Goal: Task Accomplishment & Management: Use online tool/utility

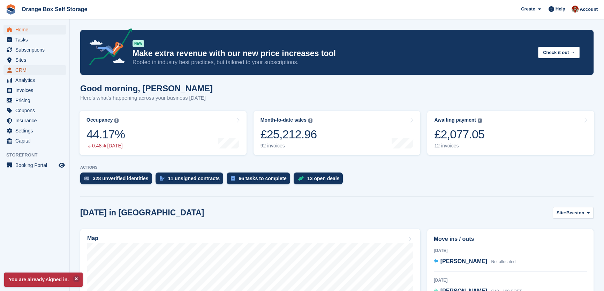
click at [21, 73] on span "CRM" at bounding box center [36, 70] width 42 height 10
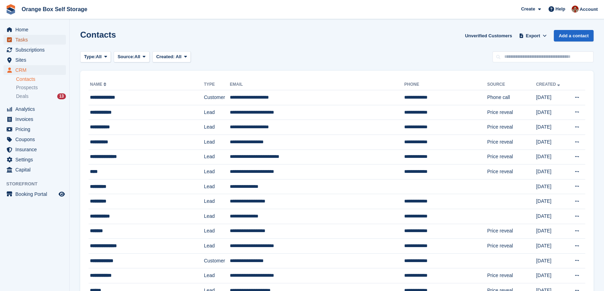
click at [18, 39] on span "Tasks" at bounding box center [36, 40] width 42 height 10
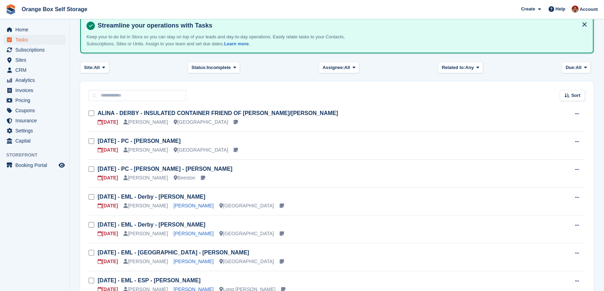
scroll to position [63, 0]
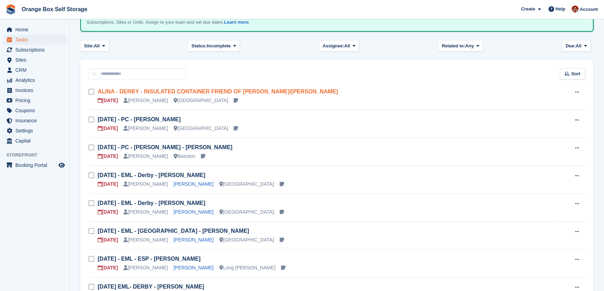
click at [170, 90] on link "ALINA - DERBY - INSULATED CONTAINER FRIEND OF [PERSON_NAME]/[PERSON_NAME]" at bounding box center [218, 92] width 240 height 6
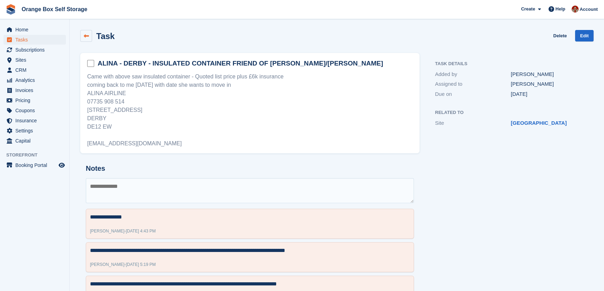
click at [86, 34] on icon at bounding box center [86, 35] width 5 height 5
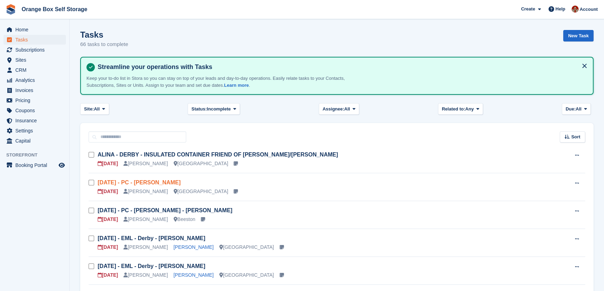
click at [165, 182] on link "[DATE] - PC - [PERSON_NAME]" at bounding box center [139, 183] width 83 height 6
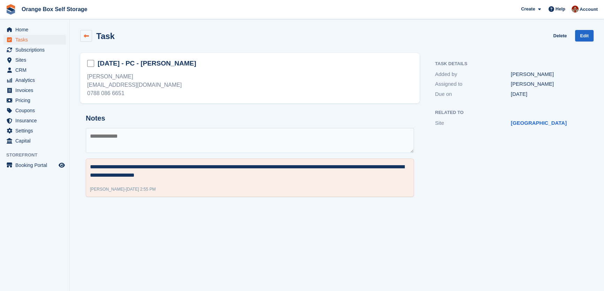
click at [84, 38] on icon at bounding box center [86, 35] width 5 height 5
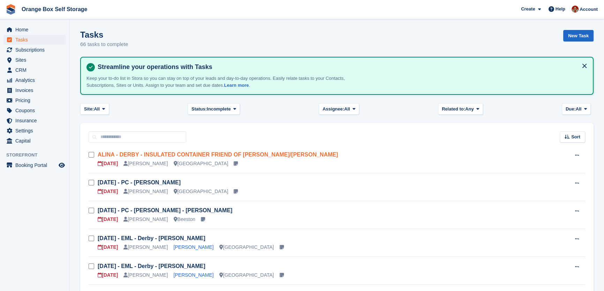
click at [185, 152] on link "ALINA - DERBY - INSULATED CONTAINER FRIEND OF [PERSON_NAME]/[PERSON_NAME]" at bounding box center [218, 155] width 240 height 6
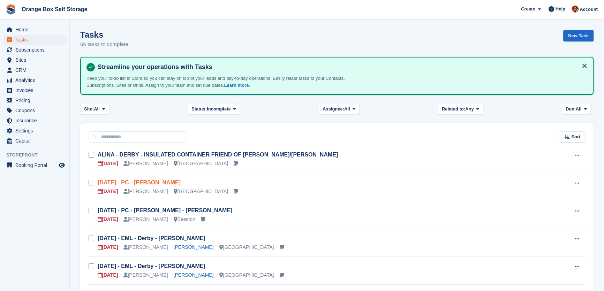
click at [143, 180] on link "[DATE] - PC - [PERSON_NAME]" at bounding box center [139, 183] width 83 height 6
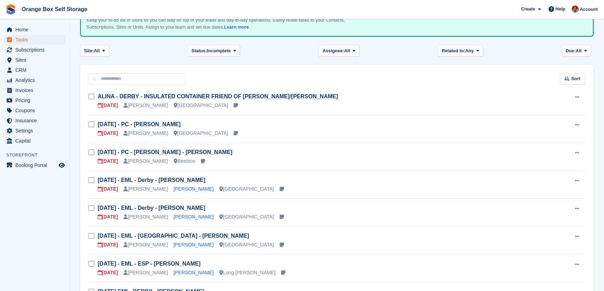
scroll to position [63, 0]
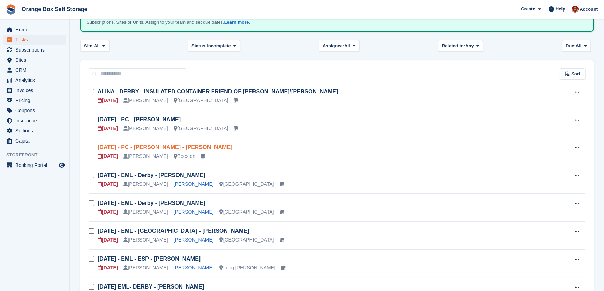
click at [171, 146] on link "[DATE] - PC - [PERSON_NAME] - [PERSON_NAME]" at bounding box center [165, 147] width 135 height 6
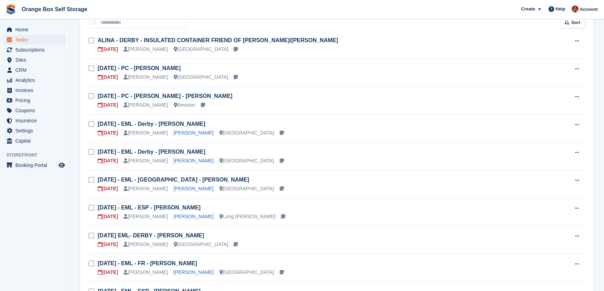
scroll to position [158, 0]
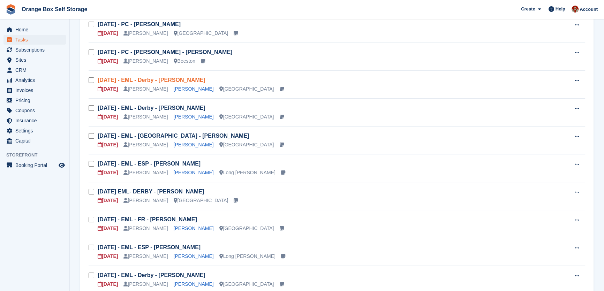
click at [158, 78] on link "[DATE] - EML - Derby - [PERSON_NAME]" at bounding box center [152, 80] width 108 height 6
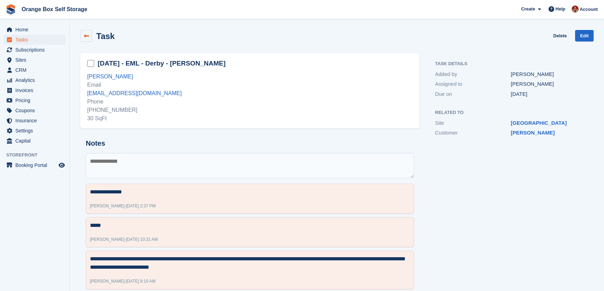
click at [90, 35] on link at bounding box center [86, 36] width 12 height 12
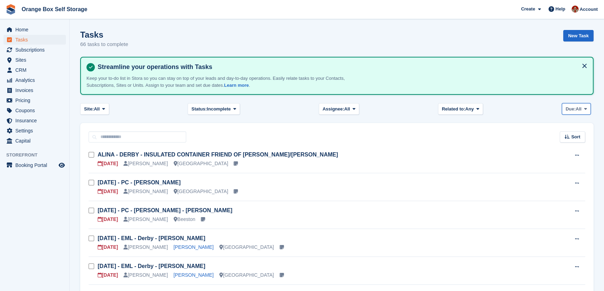
click at [582, 110] on button "Due: All" at bounding box center [576, 109] width 29 height 12
click at [582, 148] on link "[DATE]" at bounding box center [595, 150] width 61 height 13
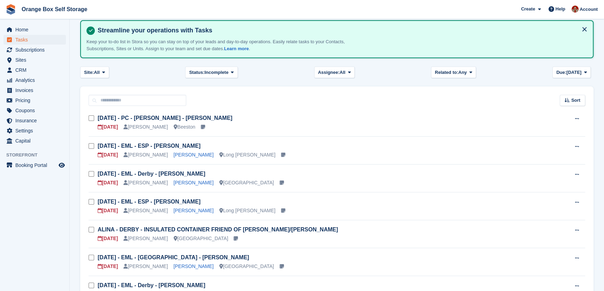
scroll to position [35, 0]
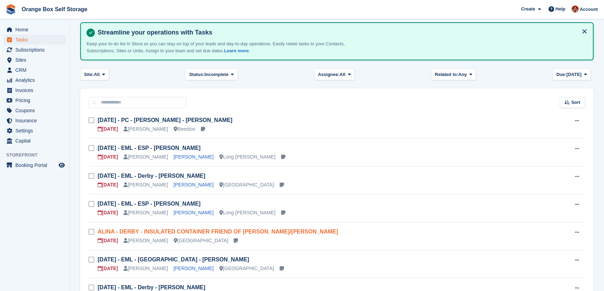
click at [234, 233] on link "ALINA - DERBY - INSULATED CONTAINER FRIEND OF [PERSON_NAME]/[PERSON_NAME]" at bounding box center [218, 232] width 240 height 6
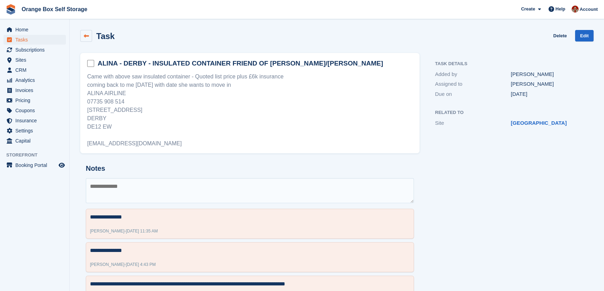
click at [87, 34] on icon at bounding box center [86, 35] width 5 height 5
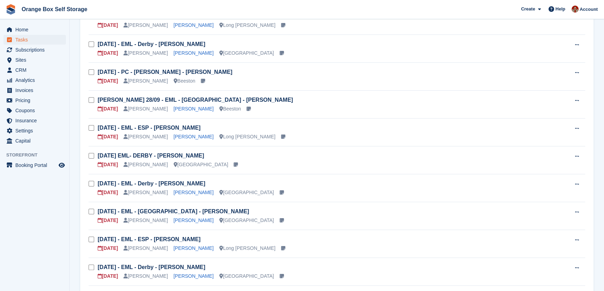
scroll to position [222, 0]
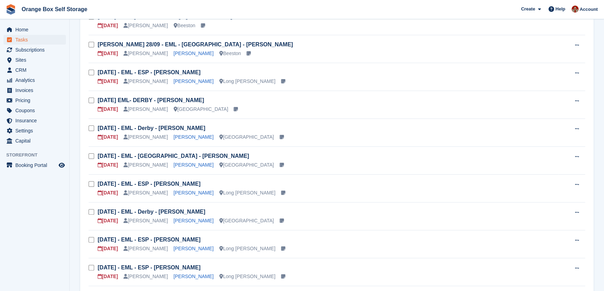
click at [281, 193] on icon at bounding box center [283, 192] width 4 height 5
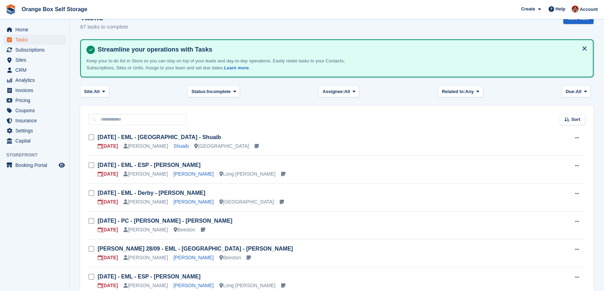
scroll to position [0, 0]
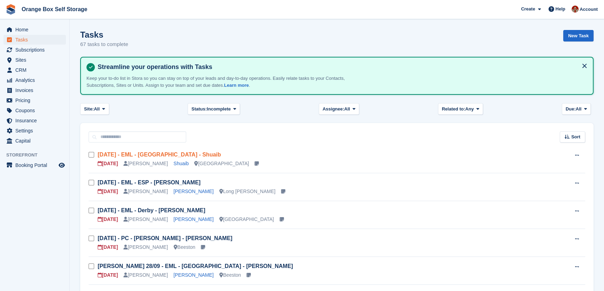
click at [153, 156] on link "[DATE] - EML - [GEOGRAPHIC_DATA] - Shuaib" at bounding box center [159, 155] width 123 height 6
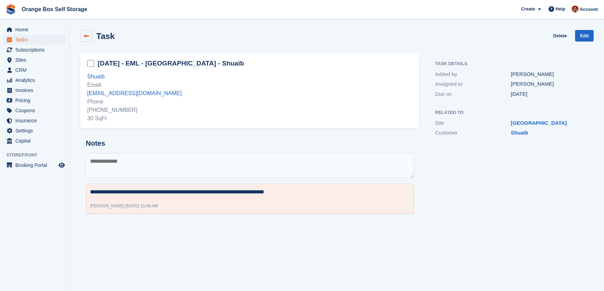
click at [87, 35] on icon at bounding box center [86, 35] width 5 height 5
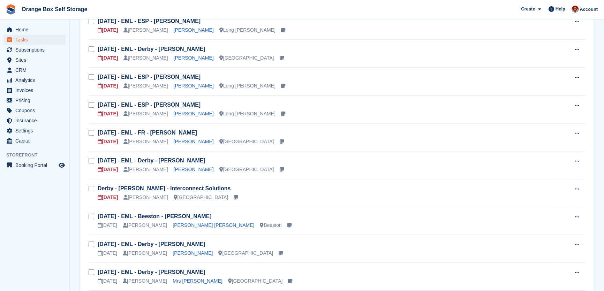
scroll to position [412, 0]
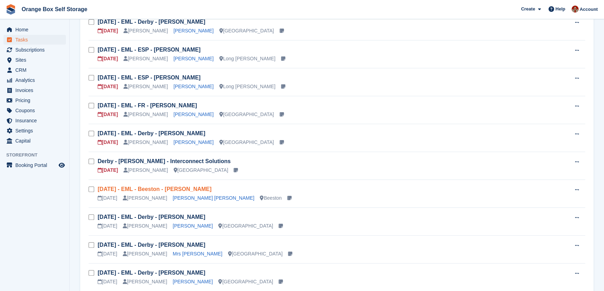
click at [178, 188] on link "[DATE] - EML - Beeston - [PERSON_NAME]" at bounding box center [155, 189] width 114 height 6
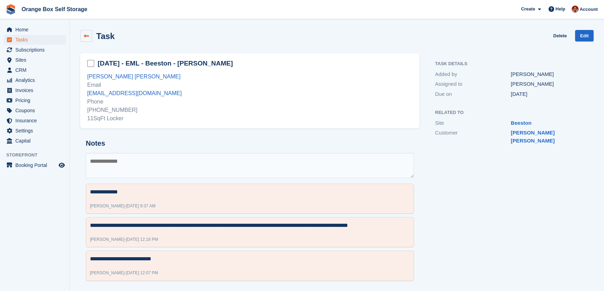
click at [87, 38] on icon at bounding box center [86, 35] width 5 height 5
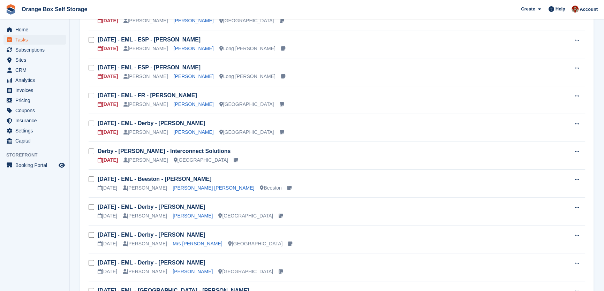
scroll to position [444, 0]
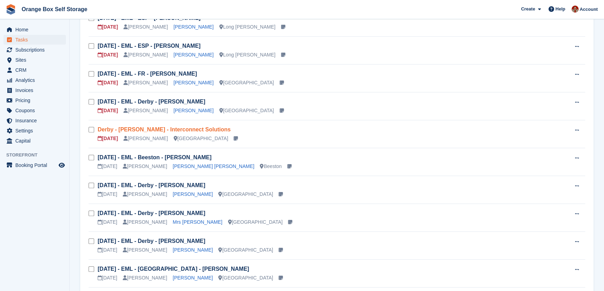
click at [173, 129] on link "Derby - [PERSON_NAME] - Interconnect Solutions" at bounding box center [164, 130] width 133 height 6
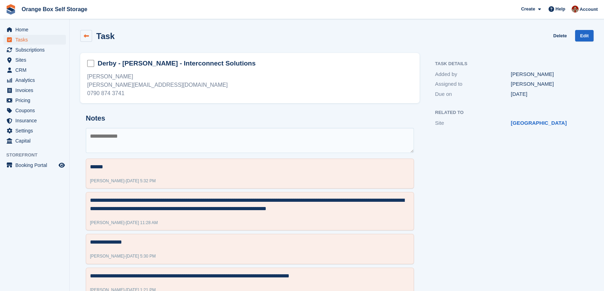
click at [85, 36] on icon at bounding box center [86, 35] width 5 height 5
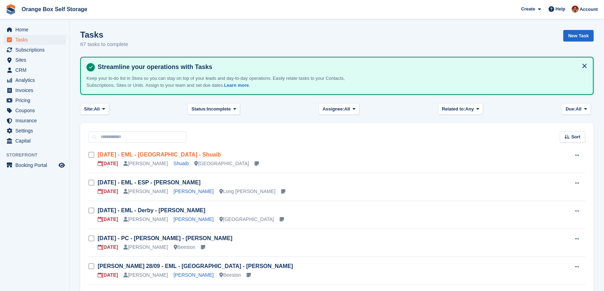
click at [126, 153] on link "[DATE] - EML - [GEOGRAPHIC_DATA] - Shuaib" at bounding box center [159, 155] width 123 height 6
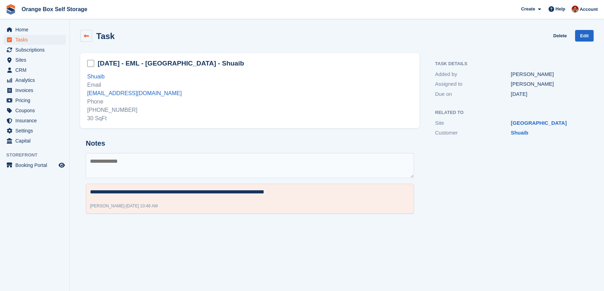
click at [89, 36] on link at bounding box center [86, 36] width 12 height 12
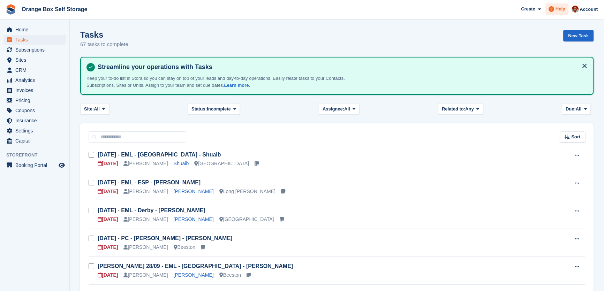
click at [554, 7] on icon at bounding box center [552, 9] width 6 height 6
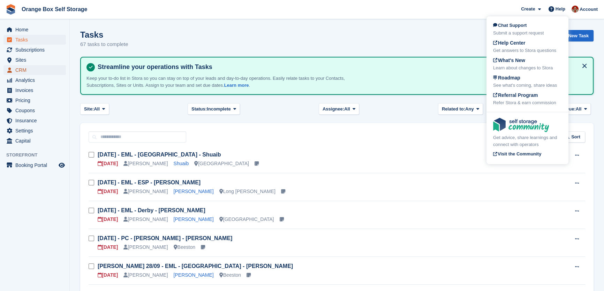
click at [24, 70] on span "CRM" at bounding box center [36, 70] width 42 height 10
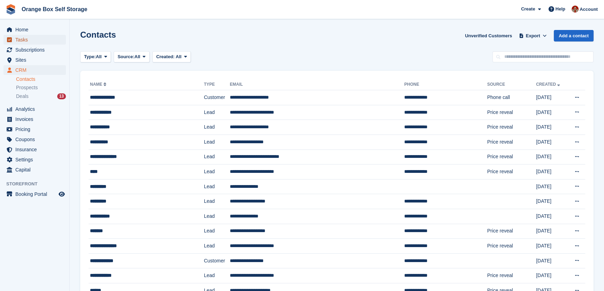
click at [16, 40] on span "Tasks" at bounding box center [36, 40] width 42 height 10
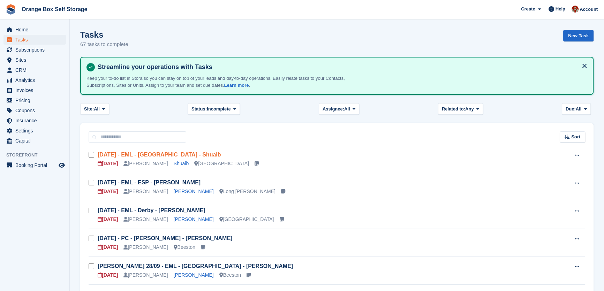
click at [113, 155] on link "[DATE] - EML - [GEOGRAPHIC_DATA] - Shuaib" at bounding box center [159, 155] width 123 height 6
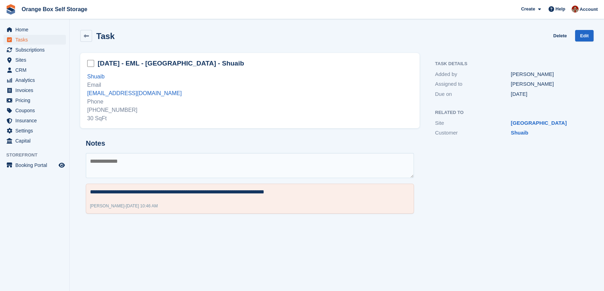
click at [520, 94] on div "[DATE]" at bounding box center [549, 94] width 76 height 8
click at [584, 37] on link "Edit" at bounding box center [584, 36] width 18 height 12
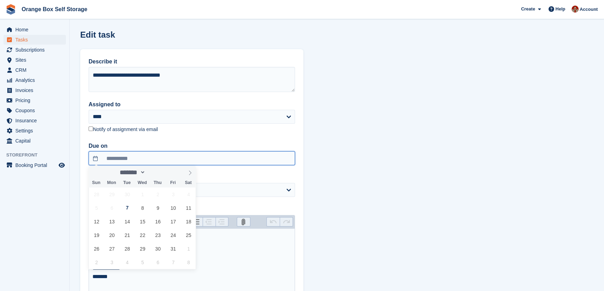
click at [157, 157] on input "**********" at bounding box center [192, 158] width 207 height 14
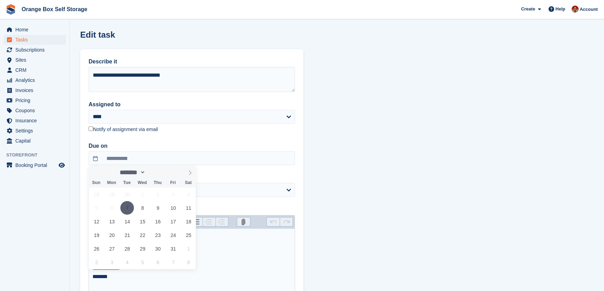
click at [131, 208] on span "7" at bounding box center [127, 208] width 14 height 14
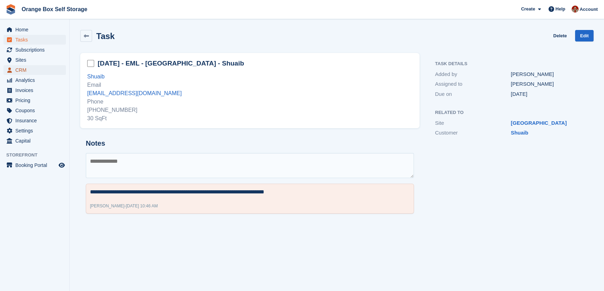
click at [19, 70] on span "CRM" at bounding box center [36, 70] width 42 height 10
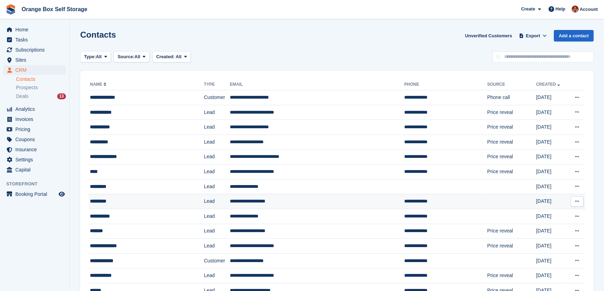
click at [576, 202] on icon at bounding box center [577, 201] width 4 height 5
click at [544, 233] on p "Delete contact" at bounding box center [550, 230] width 61 height 9
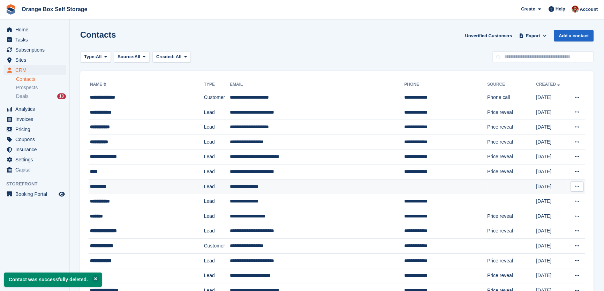
click at [574, 186] on button at bounding box center [577, 186] width 13 height 10
click at [559, 212] on p "Delete contact" at bounding box center [550, 215] width 61 height 9
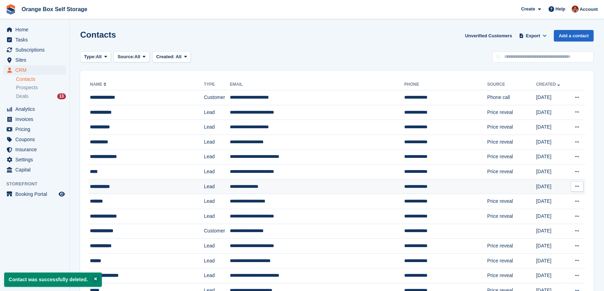
click at [578, 183] on button at bounding box center [577, 186] width 13 height 10
click at [554, 213] on p "Delete contact" at bounding box center [550, 215] width 61 height 9
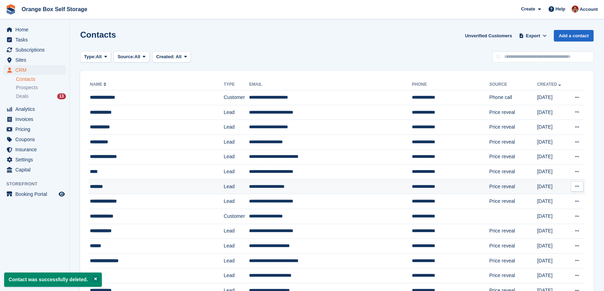
click at [580, 184] on button at bounding box center [577, 186] width 13 height 10
click at [542, 214] on p "Delete contact" at bounding box center [550, 215] width 61 height 9
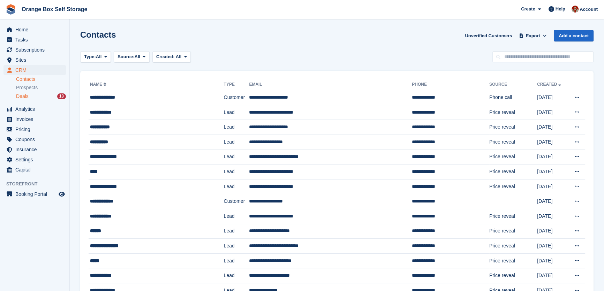
click at [30, 99] on div "Deals 13" at bounding box center [41, 96] width 50 height 7
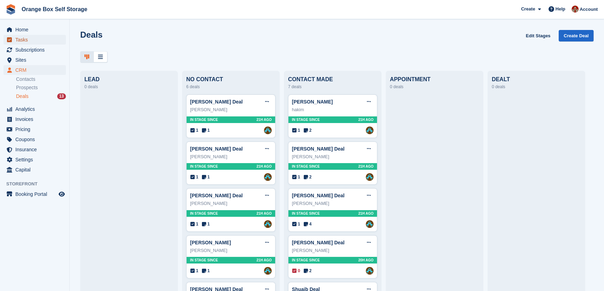
click at [30, 39] on span "Tasks" at bounding box center [36, 40] width 42 height 10
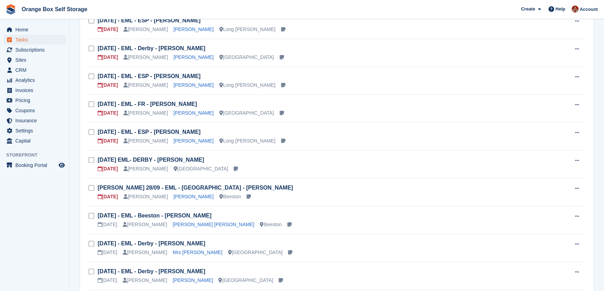
scroll to position [380, 0]
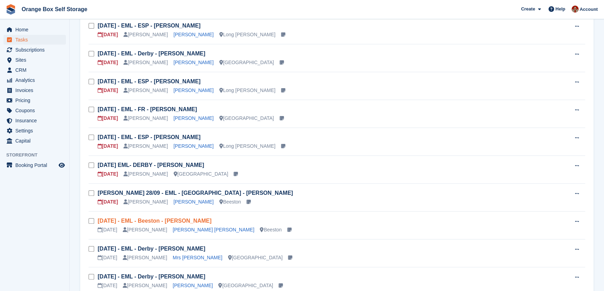
click at [184, 222] on link "[DATE] - EML - Beeston - [PERSON_NAME]" at bounding box center [155, 221] width 114 height 6
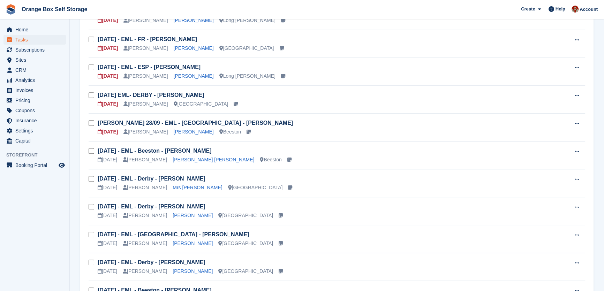
scroll to position [475, 0]
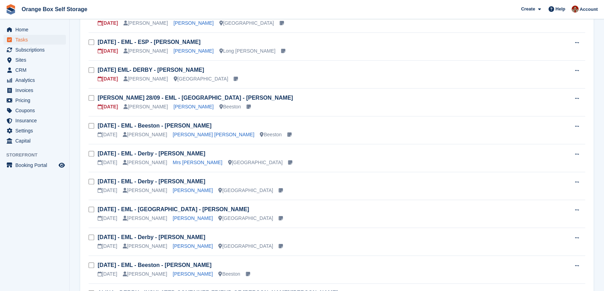
click at [239, 153] on h3 "[DATE] - EML - Derby - [PERSON_NAME]" at bounding box center [328, 154] width 460 height 8
click at [200, 151] on link "[DATE] - EML - Derby - [PERSON_NAME]" at bounding box center [152, 154] width 108 height 6
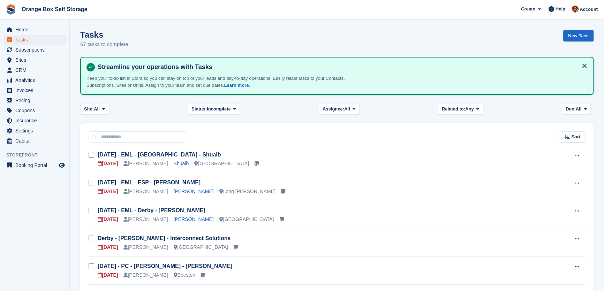
scroll to position [475, 0]
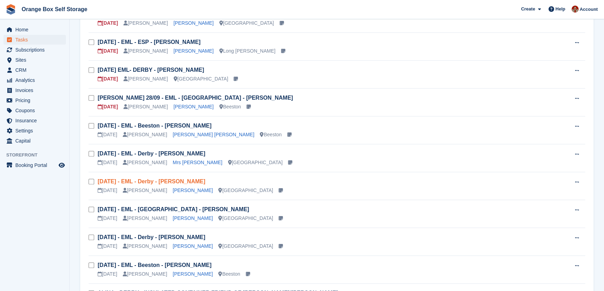
click at [167, 179] on link "[DATE] - EML - Derby - [PERSON_NAME]" at bounding box center [152, 182] width 108 height 6
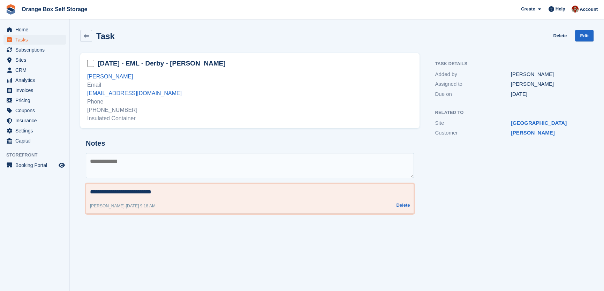
click at [189, 190] on textarea "**********" at bounding box center [250, 192] width 320 height 8
click at [174, 194] on textarea "**********" at bounding box center [250, 192] width 320 height 8
paste textarea "**********"
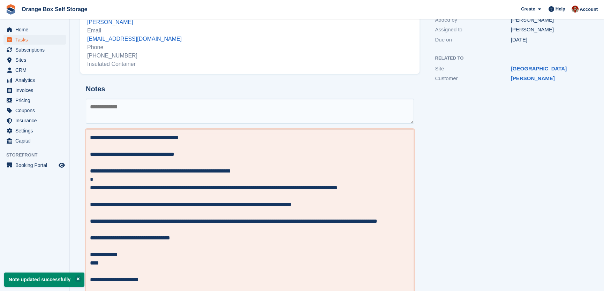
click at [163, 138] on textarea "**********" at bounding box center [250, 213] width 320 height 159
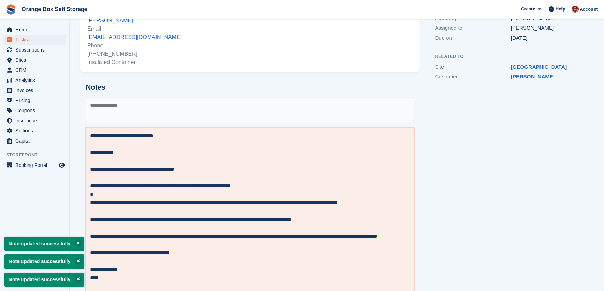
scroll to position [105, 0]
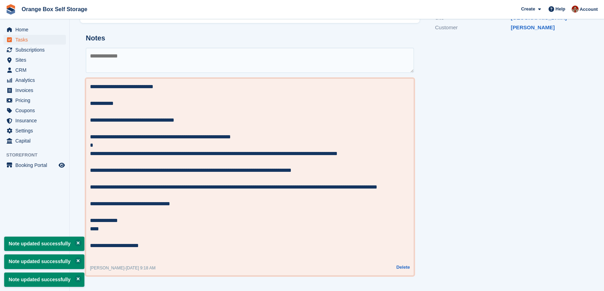
type textarea "**********"
click at [454, 186] on div "Task Details Added by [PERSON_NAME] Assigned to [PERSON_NAME] Due on [DATE] Rel…" at bounding box center [511, 114] width 174 height 342
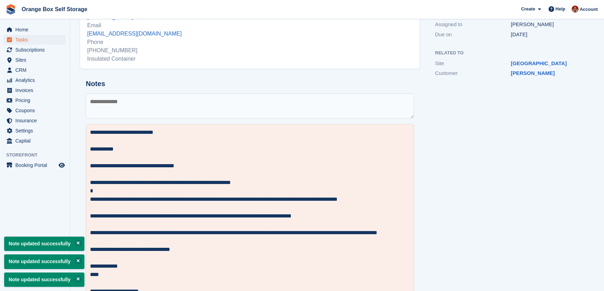
scroll to position [0, 0]
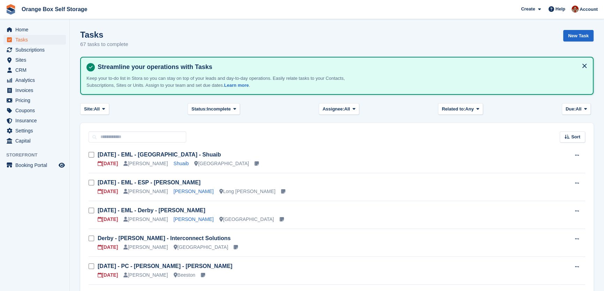
scroll to position [475, 0]
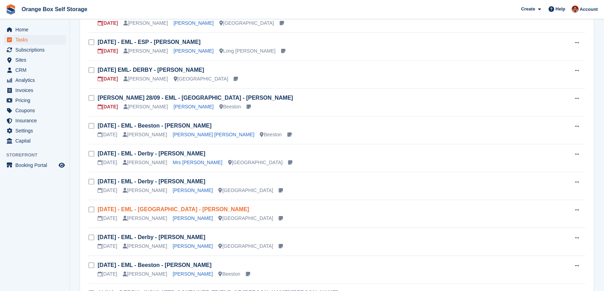
click at [186, 209] on link "[DATE] - EML - [GEOGRAPHIC_DATA] - [PERSON_NAME]" at bounding box center [173, 210] width 151 height 6
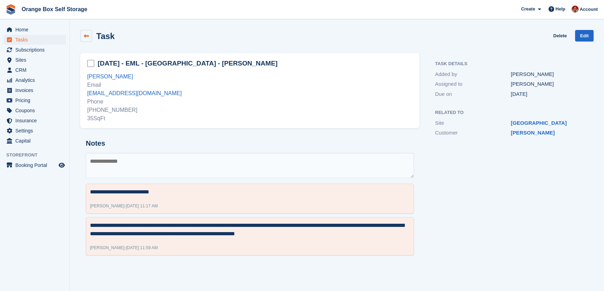
click at [86, 33] on icon at bounding box center [86, 35] width 5 height 5
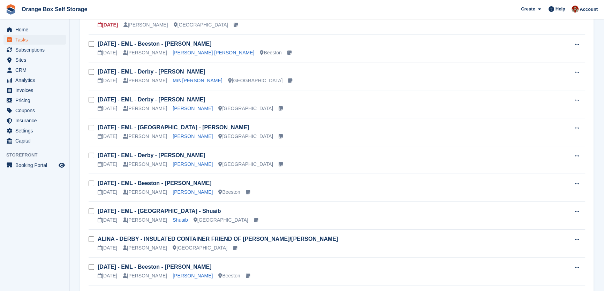
scroll to position [539, 0]
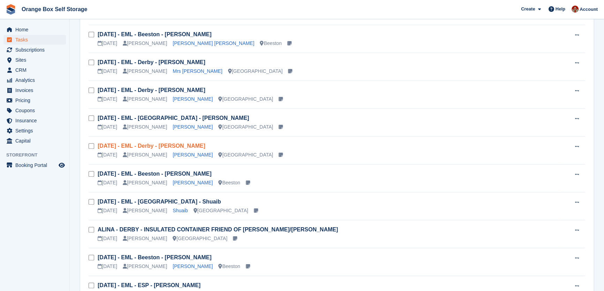
click at [168, 145] on link "[DATE] - EML - Derby - [PERSON_NAME]" at bounding box center [152, 146] width 108 height 6
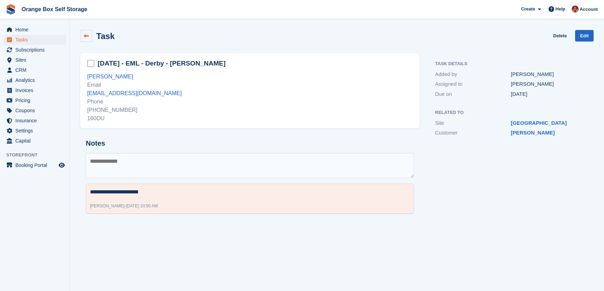
click at [85, 37] on icon at bounding box center [86, 35] width 5 height 5
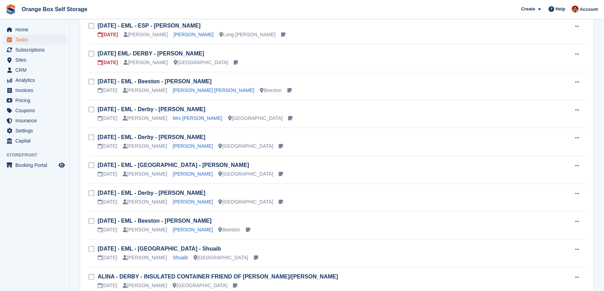
scroll to position [507, 0]
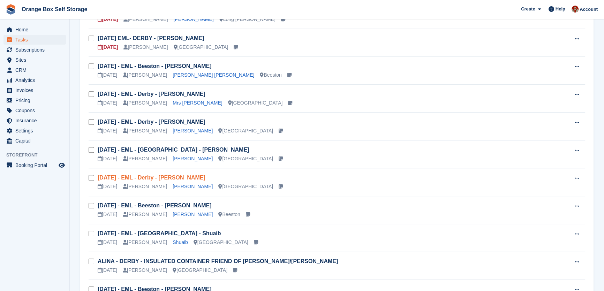
click at [185, 180] on link "[DATE] - EML - Derby - [PERSON_NAME]" at bounding box center [152, 178] width 108 height 6
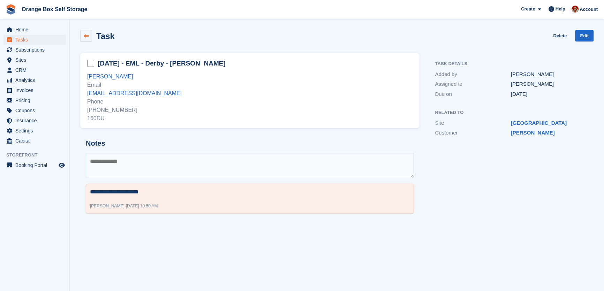
click at [87, 38] on link at bounding box center [86, 36] width 12 height 12
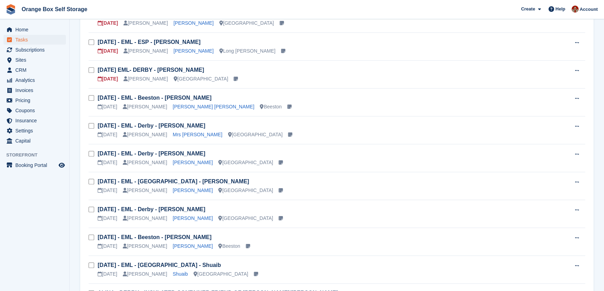
scroll to position [507, 0]
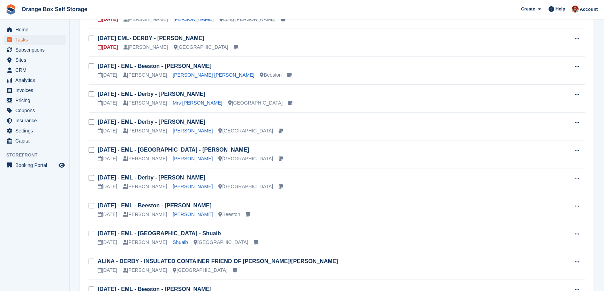
click at [190, 200] on td "[DATE] - EML - Beeston - [PERSON_NAME] [DATE] [PERSON_NAME] [PERSON_NAME] [GEOG…" at bounding box center [328, 210] width 460 height 28
click at [192, 207] on link "[DATE] - EML - Beeston - [PERSON_NAME]" at bounding box center [155, 206] width 114 height 6
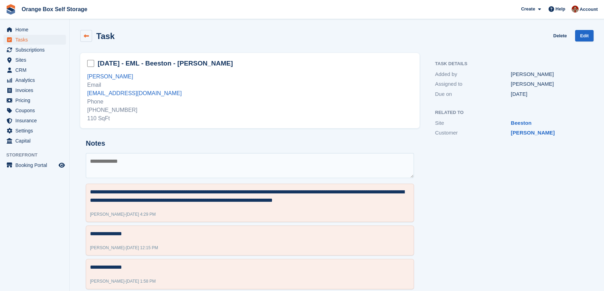
click at [88, 35] on icon at bounding box center [86, 35] width 5 height 5
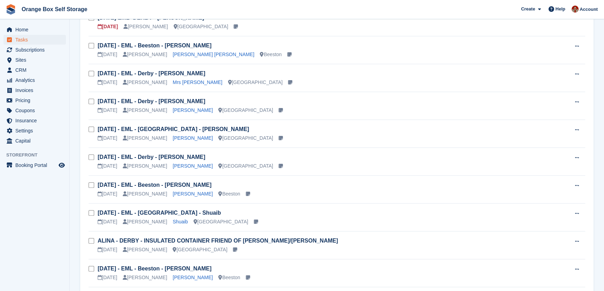
scroll to position [539, 0]
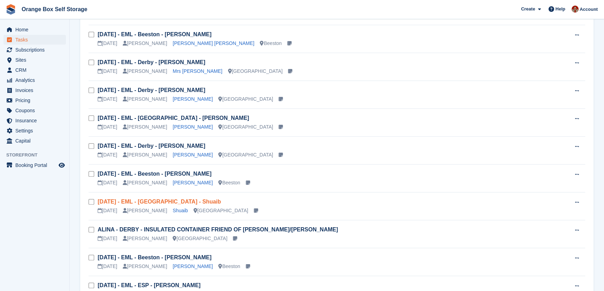
click at [168, 199] on link "[DATE] - EML - [GEOGRAPHIC_DATA] - Shuaib" at bounding box center [159, 202] width 123 height 6
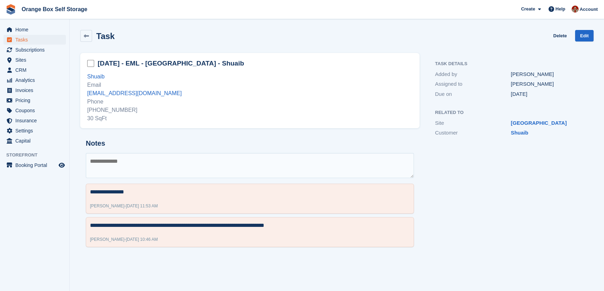
click at [84, 35] on icon at bounding box center [86, 35] width 5 height 5
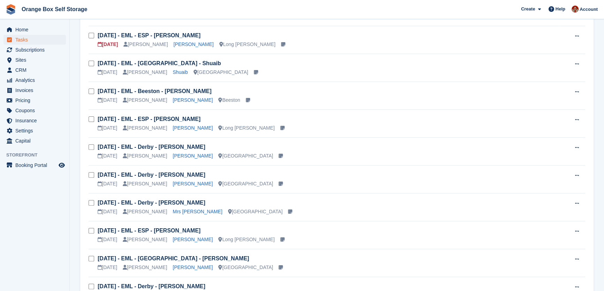
scroll to position [254, 0]
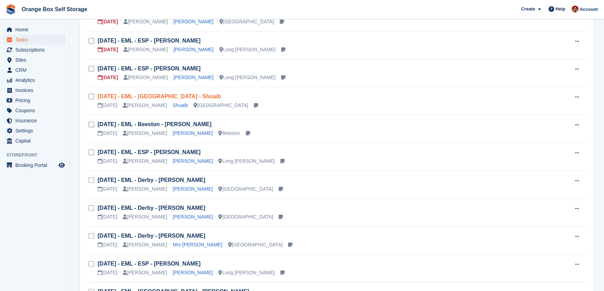
click at [157, 94] on link "[DATE] - EML - [GEOGRAPHIC_DATA] - Shuaib" at bounding box center [159, 96] width 123 height 6
